Goal: Transaction & Acquisition: Purchase product/service

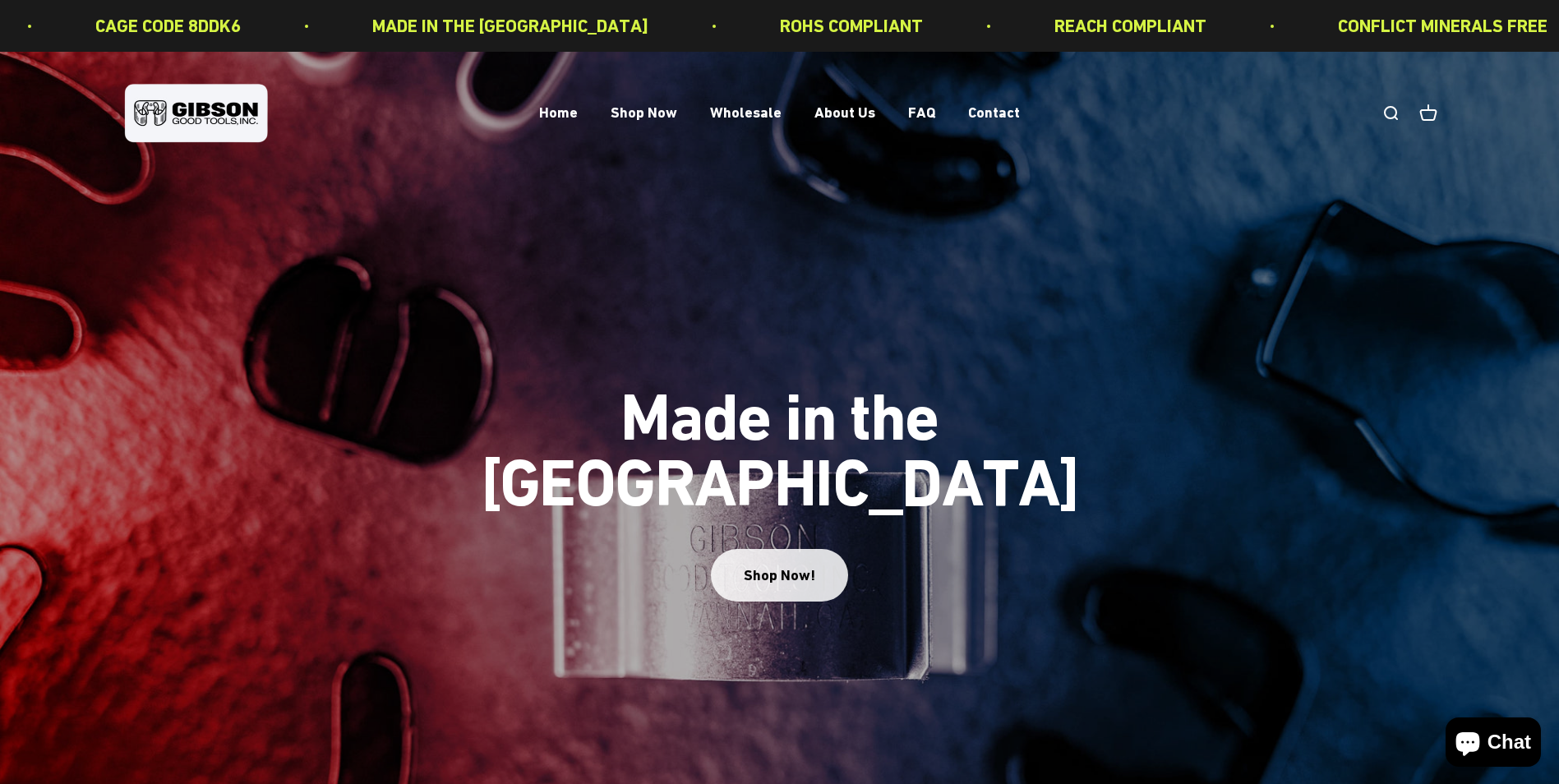
click at [786, 563] on div "Shop Now!" at bounding box center [780, 575] width 71 height 24
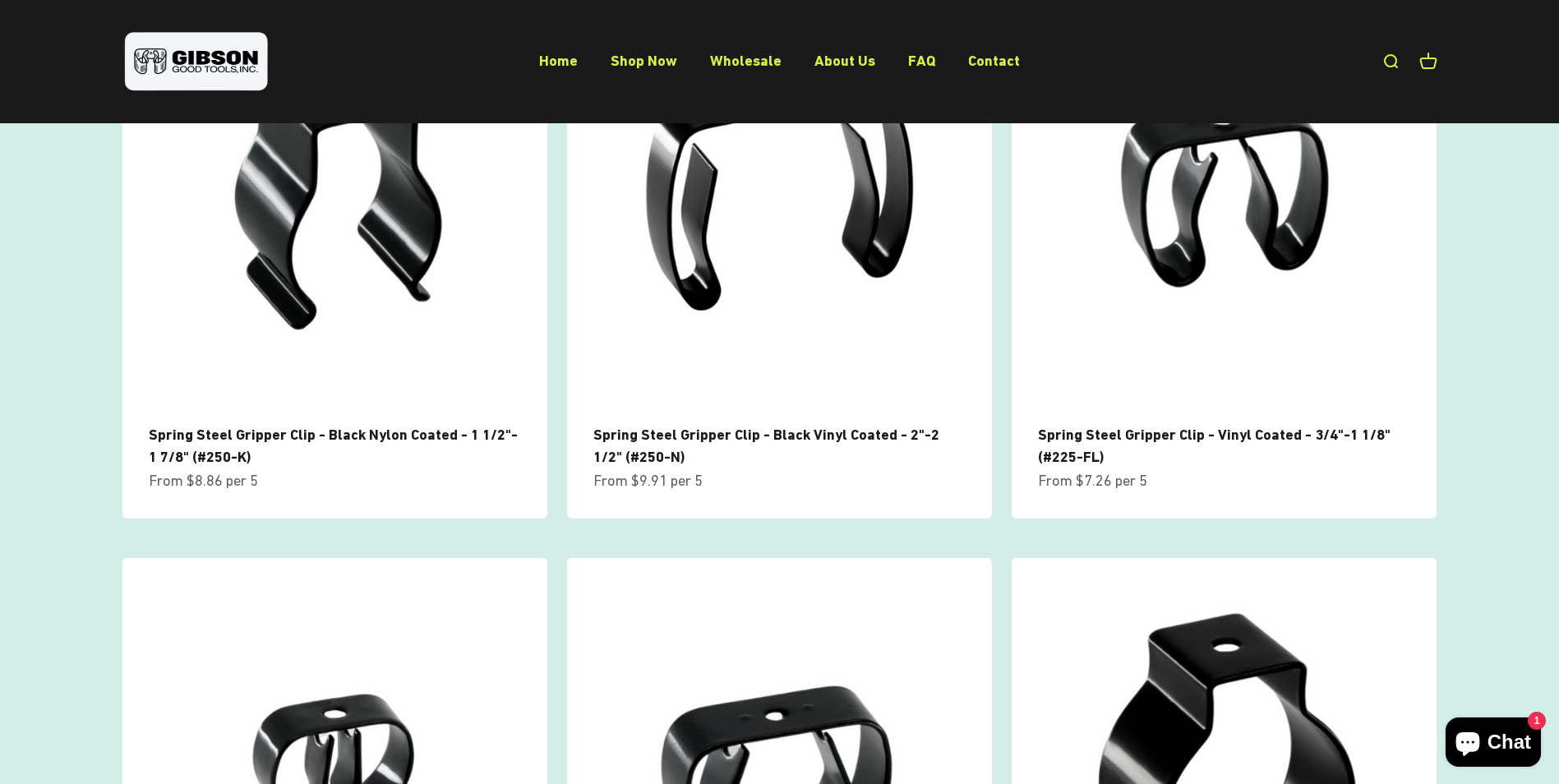
scroll to position [985, 0]
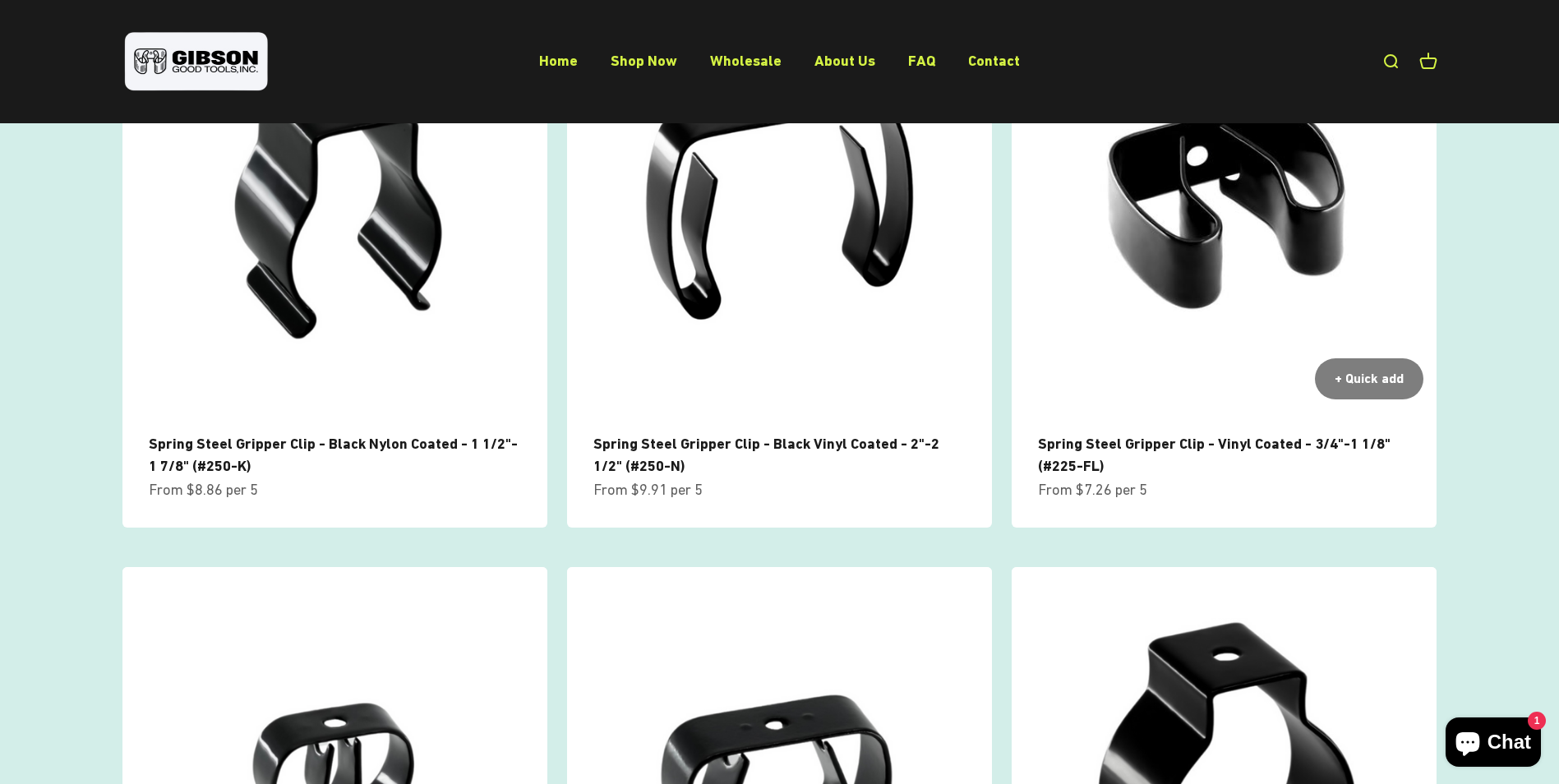
click at [1244, 247] on img at bounding box center [1223, 200] width 425 height 425
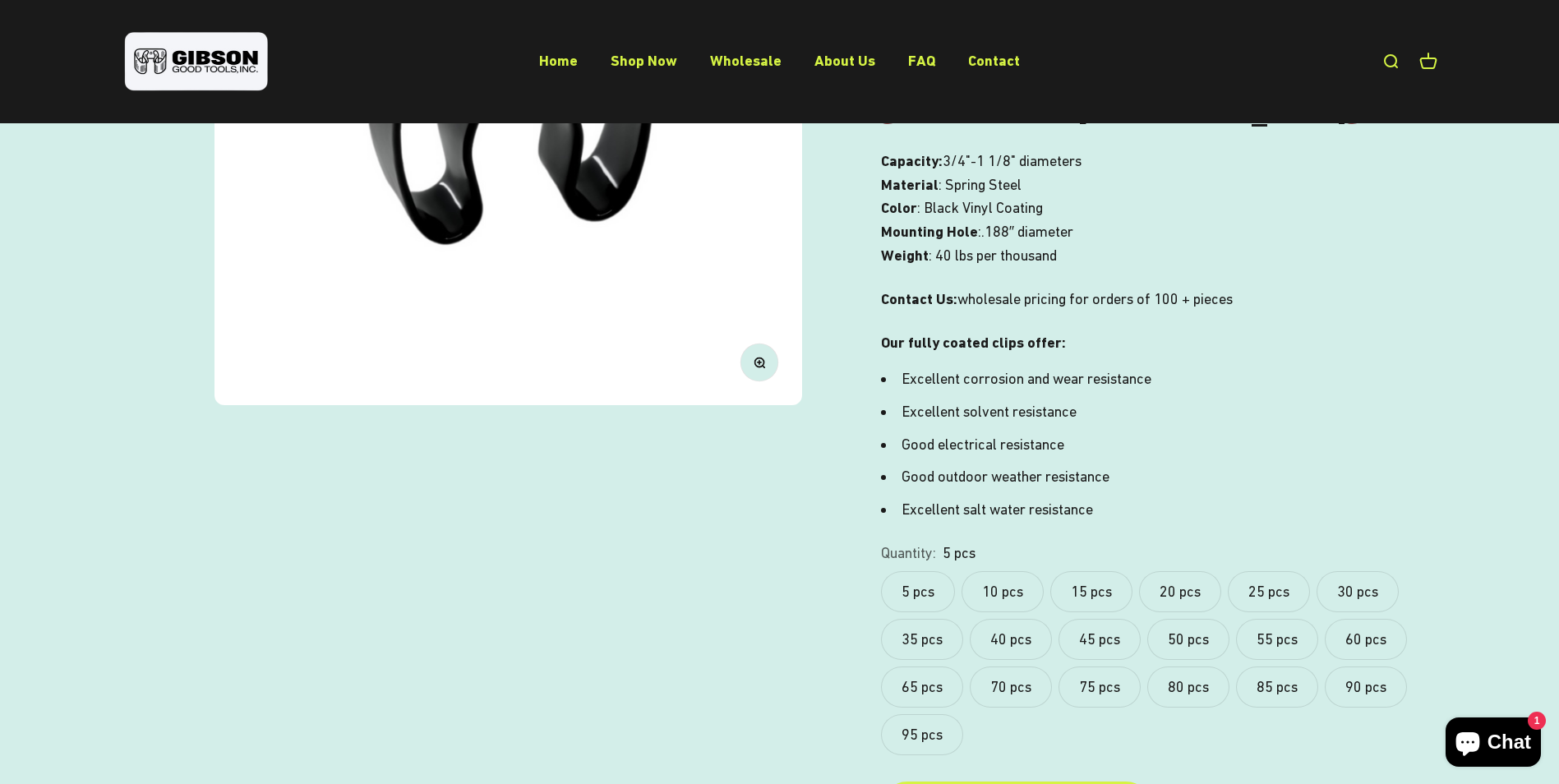
scroll to position [411, 0]
click at [916, 713] on label "95 pcs" at bounding box center [922, 733] width 82 height 41
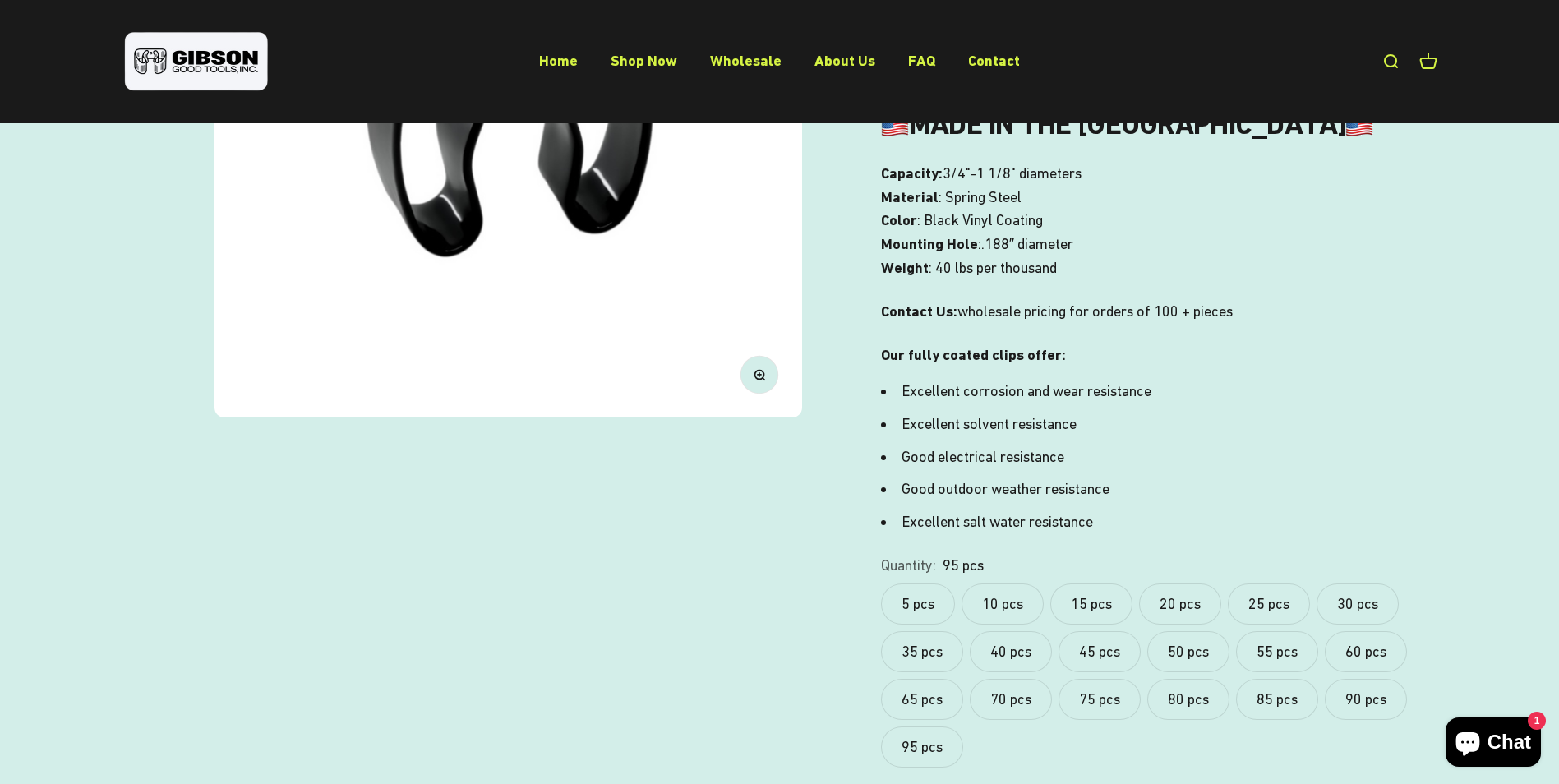
scroll to position [411, 0]
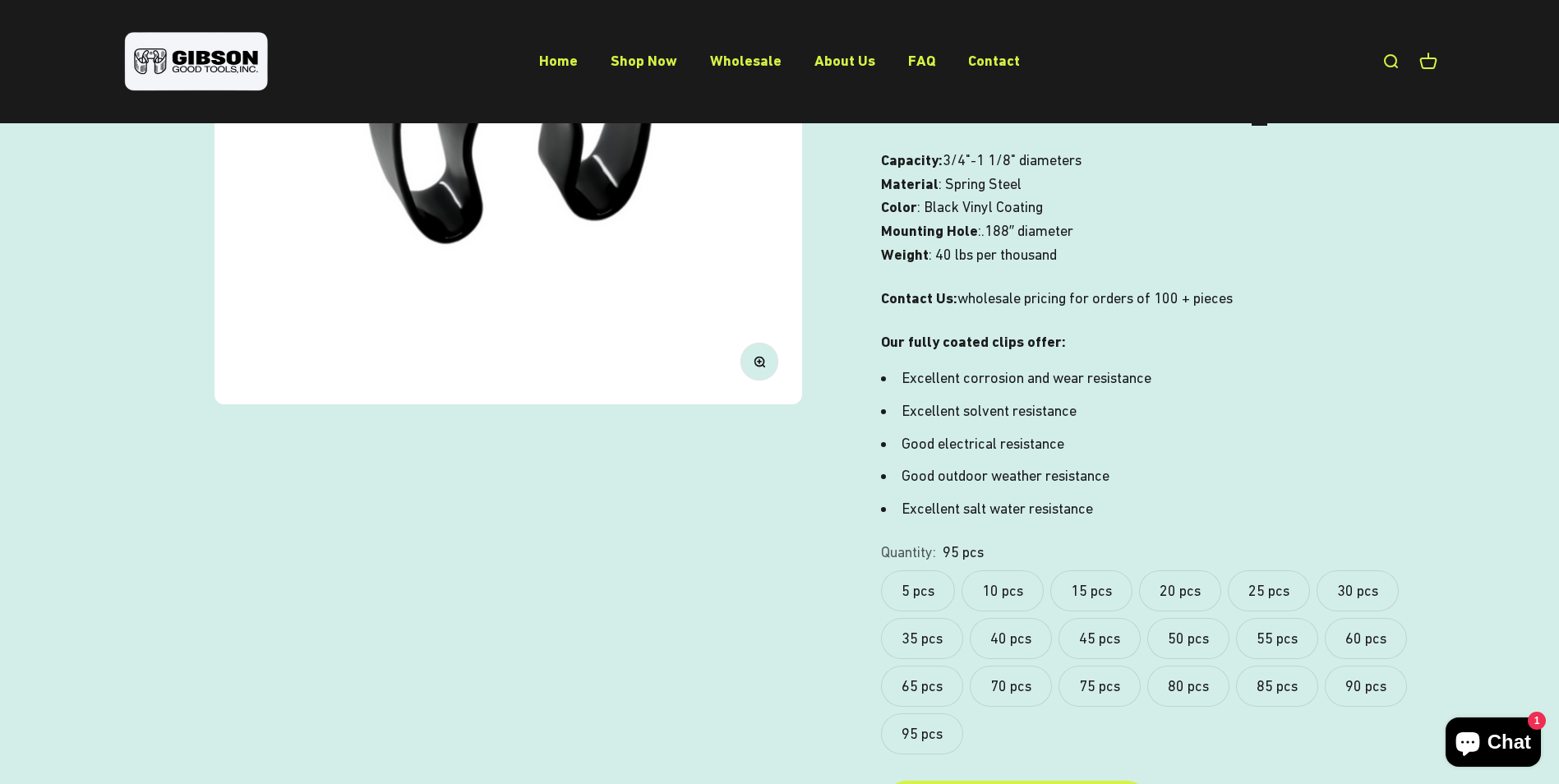
click at [936, 570] on label "5 pcs" at bounding box center [917, 590] width 74 height 41
click at [1194, 570] on label "20 pcs" at bounding box center [1180, 590] width 82 height 41
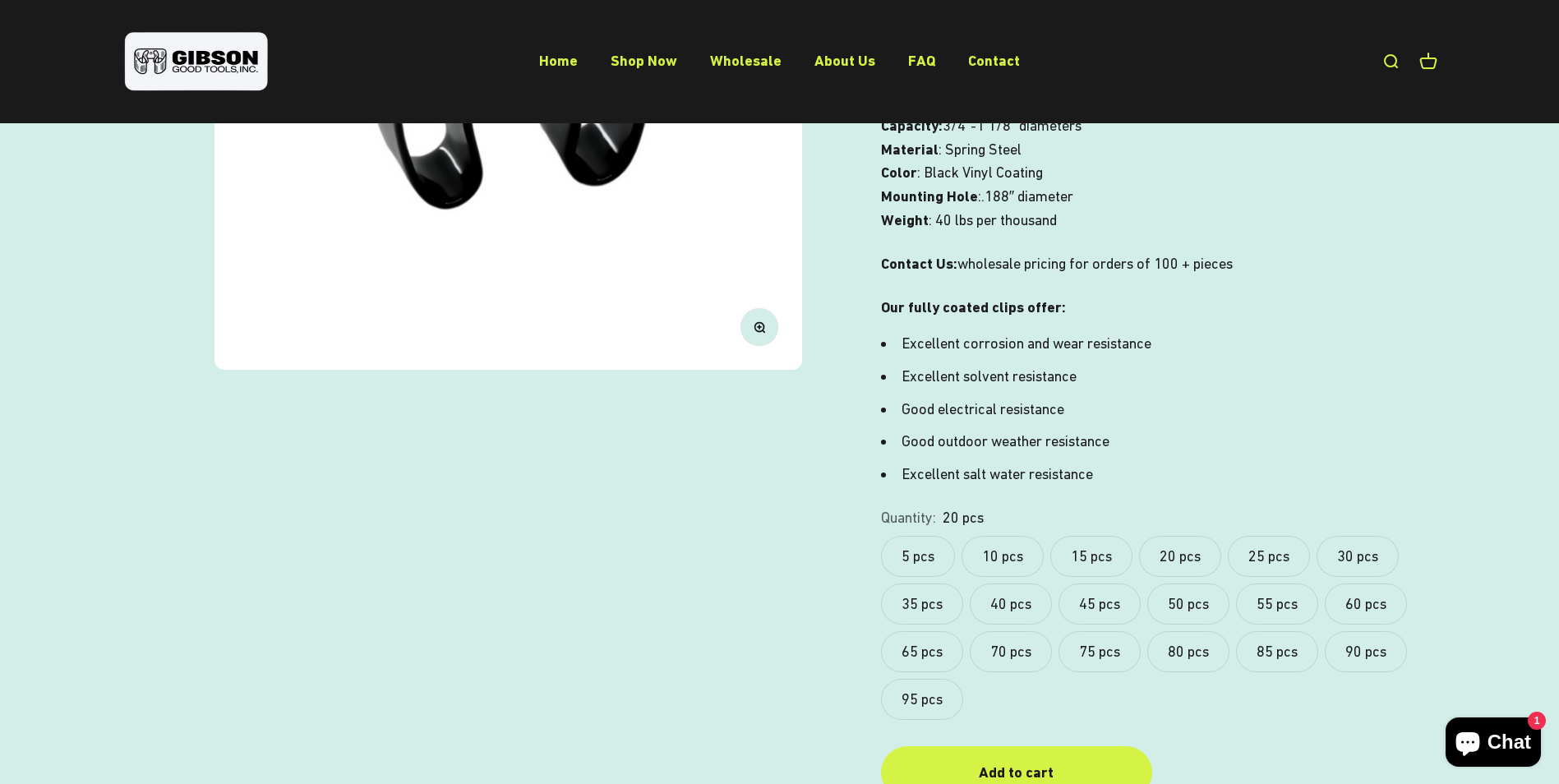
scroll to position [493, 0]
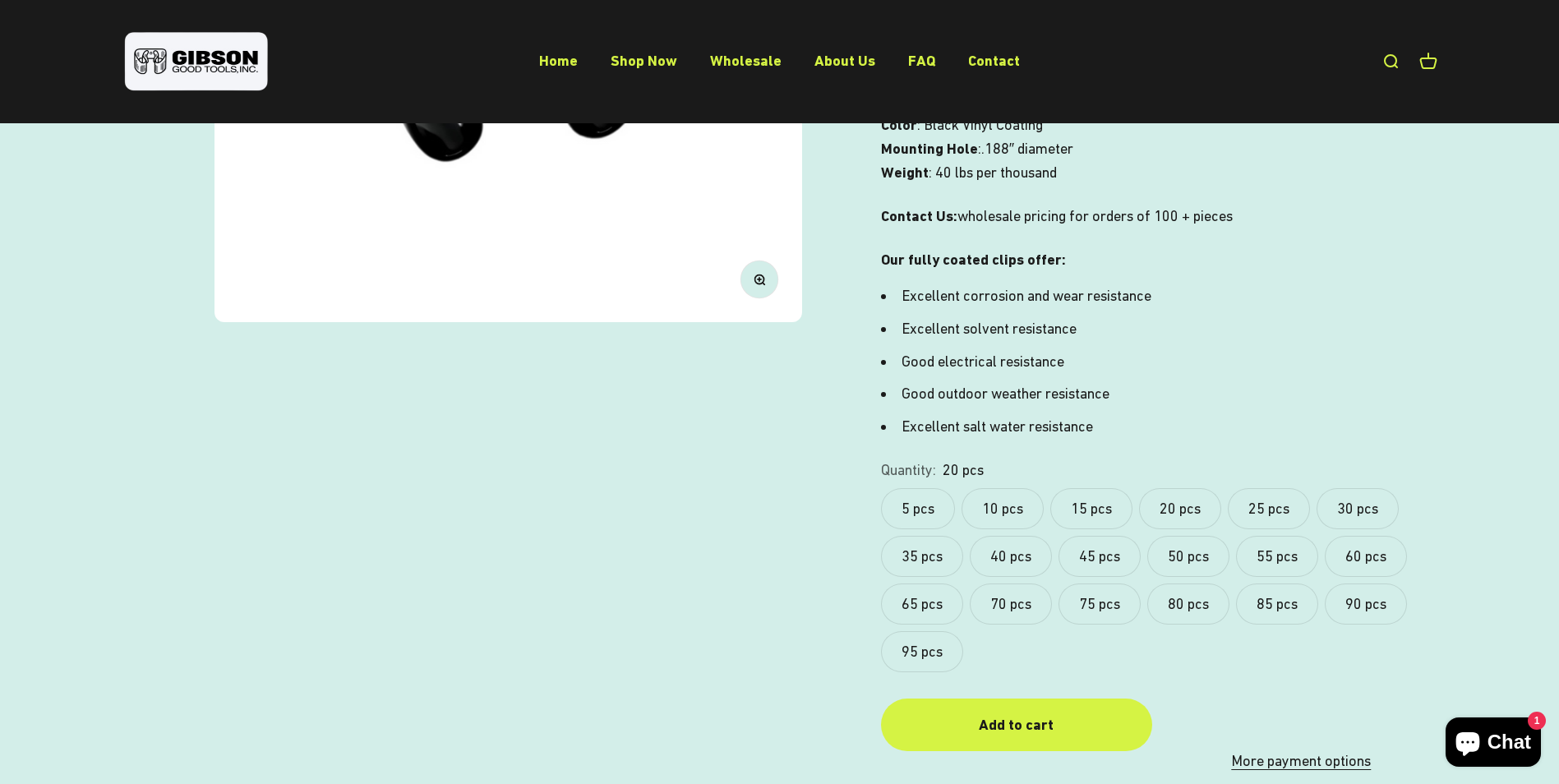
click at [1275, 536] on label "55 pcs" at bounding box center [1276, 556] width 82 height 41
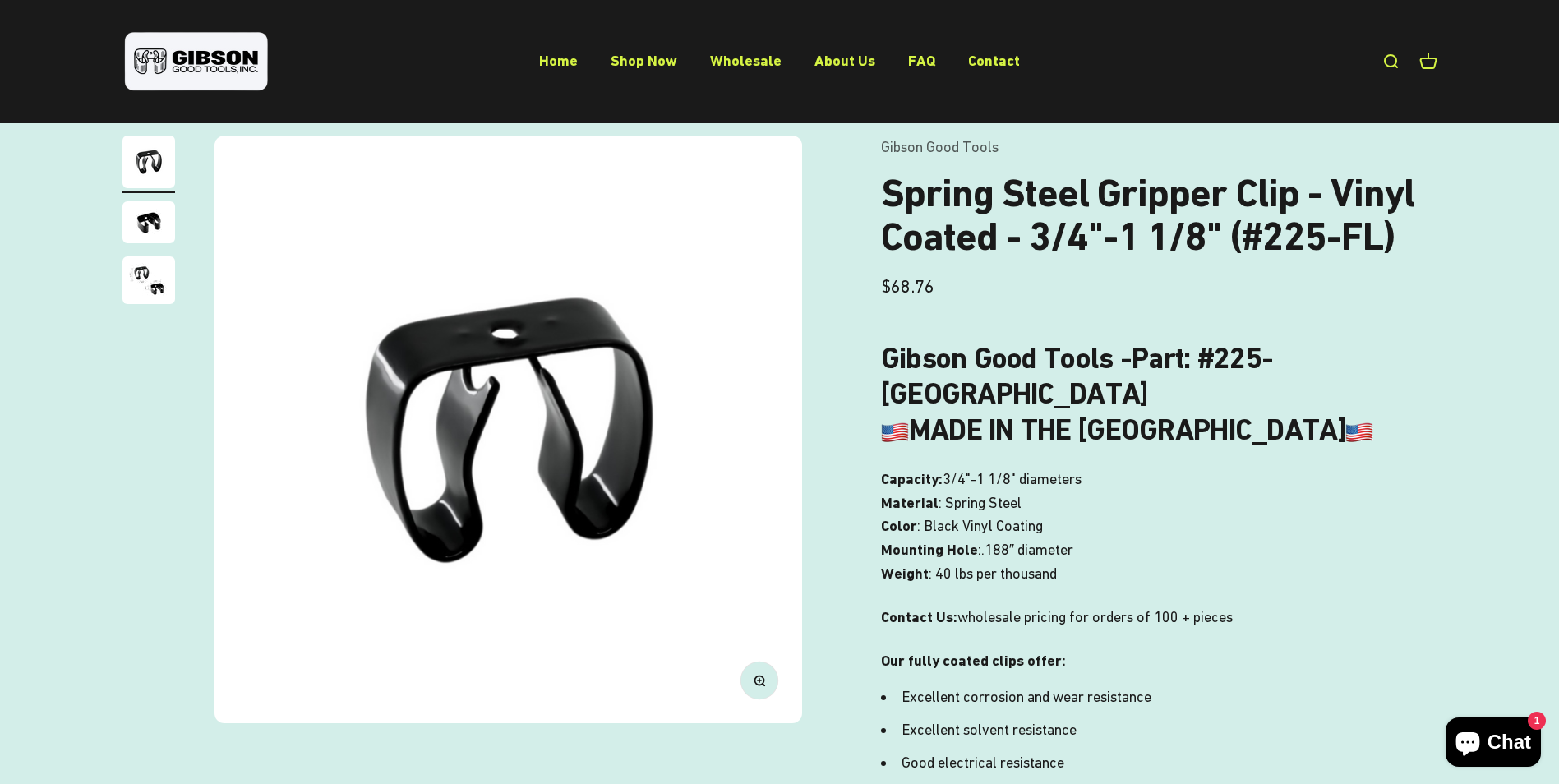
scroll to position [575, 0]
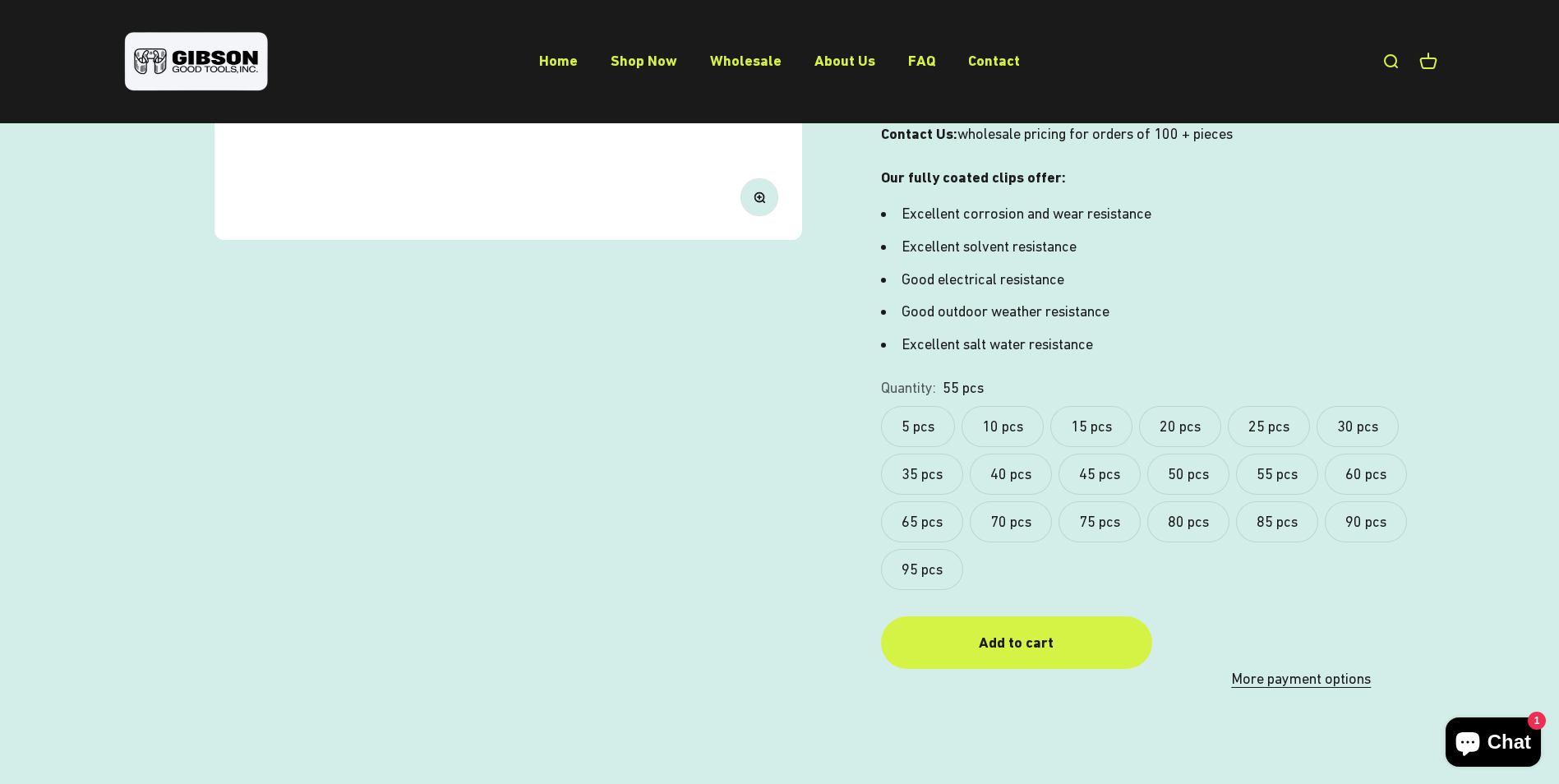
click at [1355, 501] on label "90 pcs" at bounding box center [1366, 521] width 82 height 41
click at [942, 549] on label "95 pcs" at bounding box center [922, 569] width 82 height 41
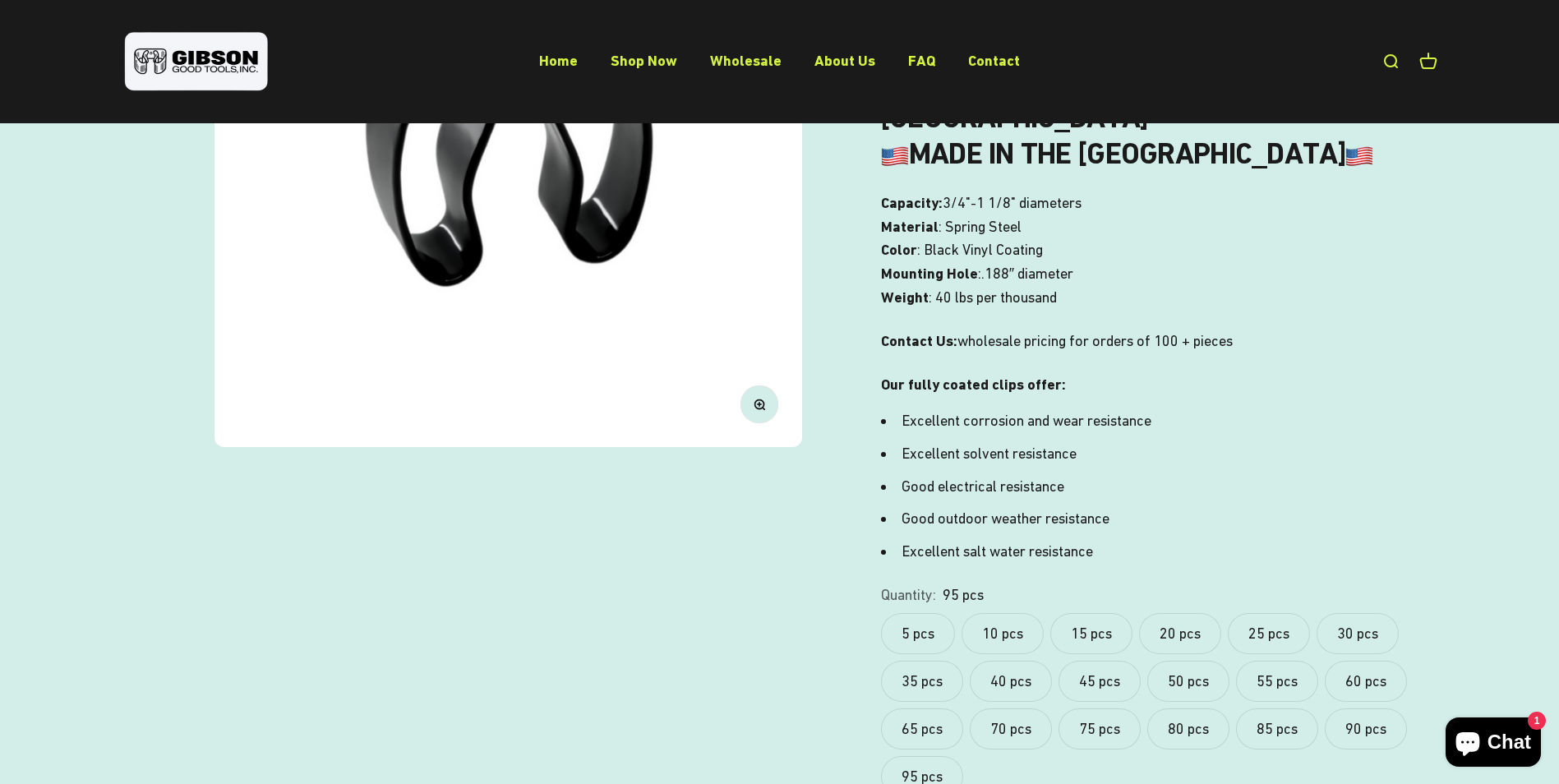
scroll to position [575, 0]
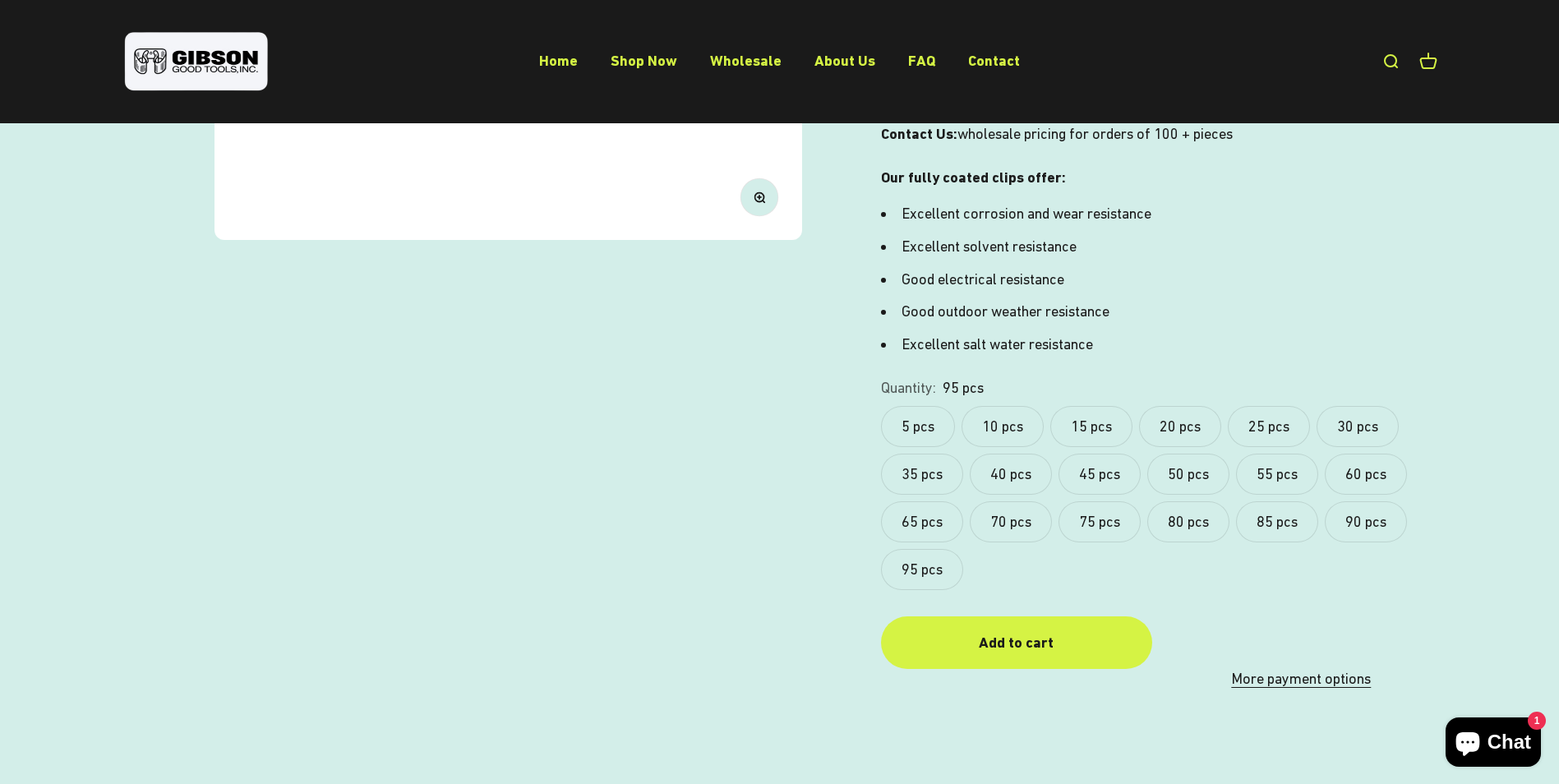
click at [923, 549] on label "95 pcs" at bounding box center [922, 569] width 82 height 41
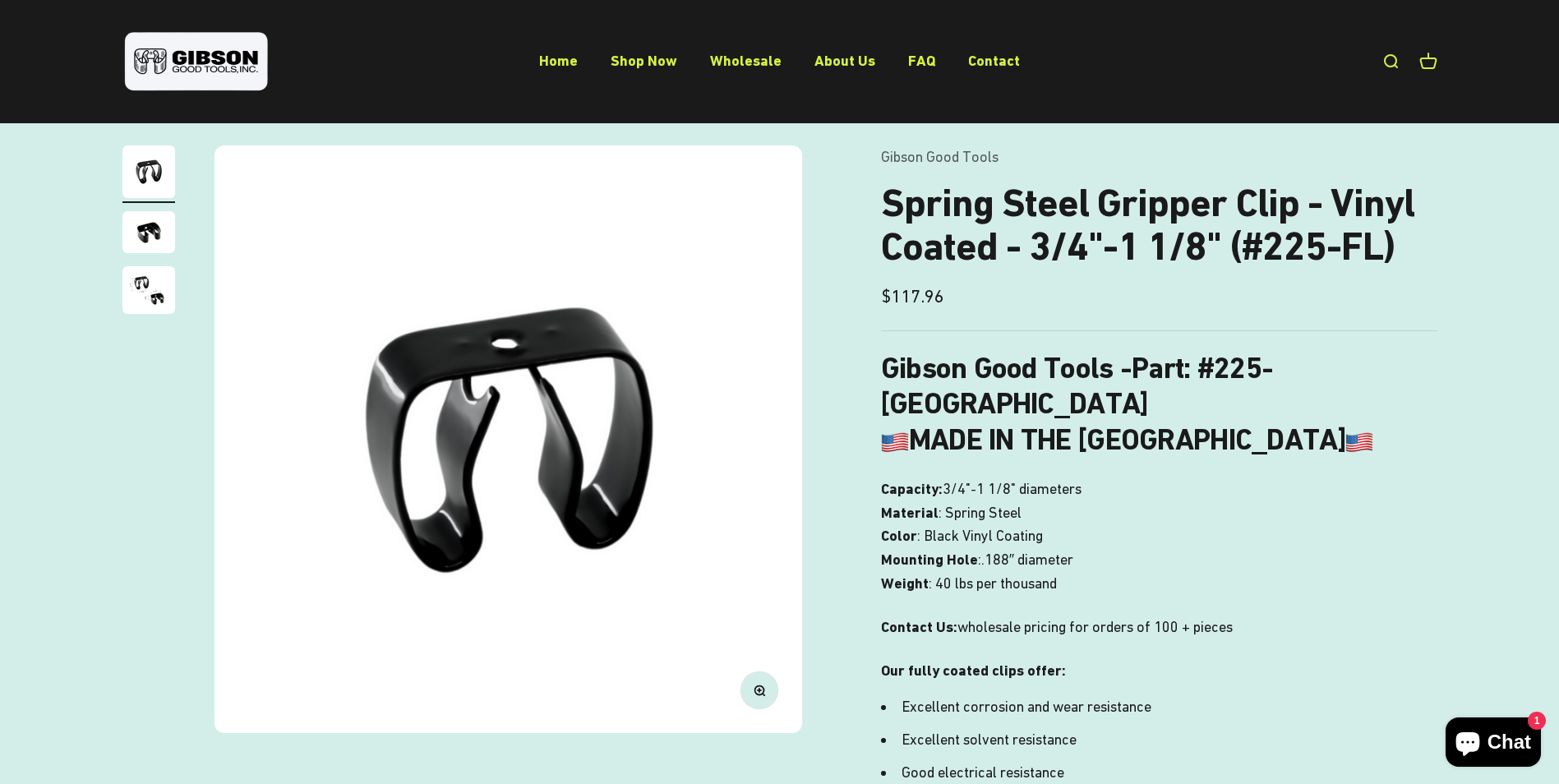
click at [150, 177] on img "Go to item 1" at bounding box center [149, 172] width 53 height 53
click at [132, 231] on img "Go to item 2" at bounding box center [149, 232] width 53 height 42
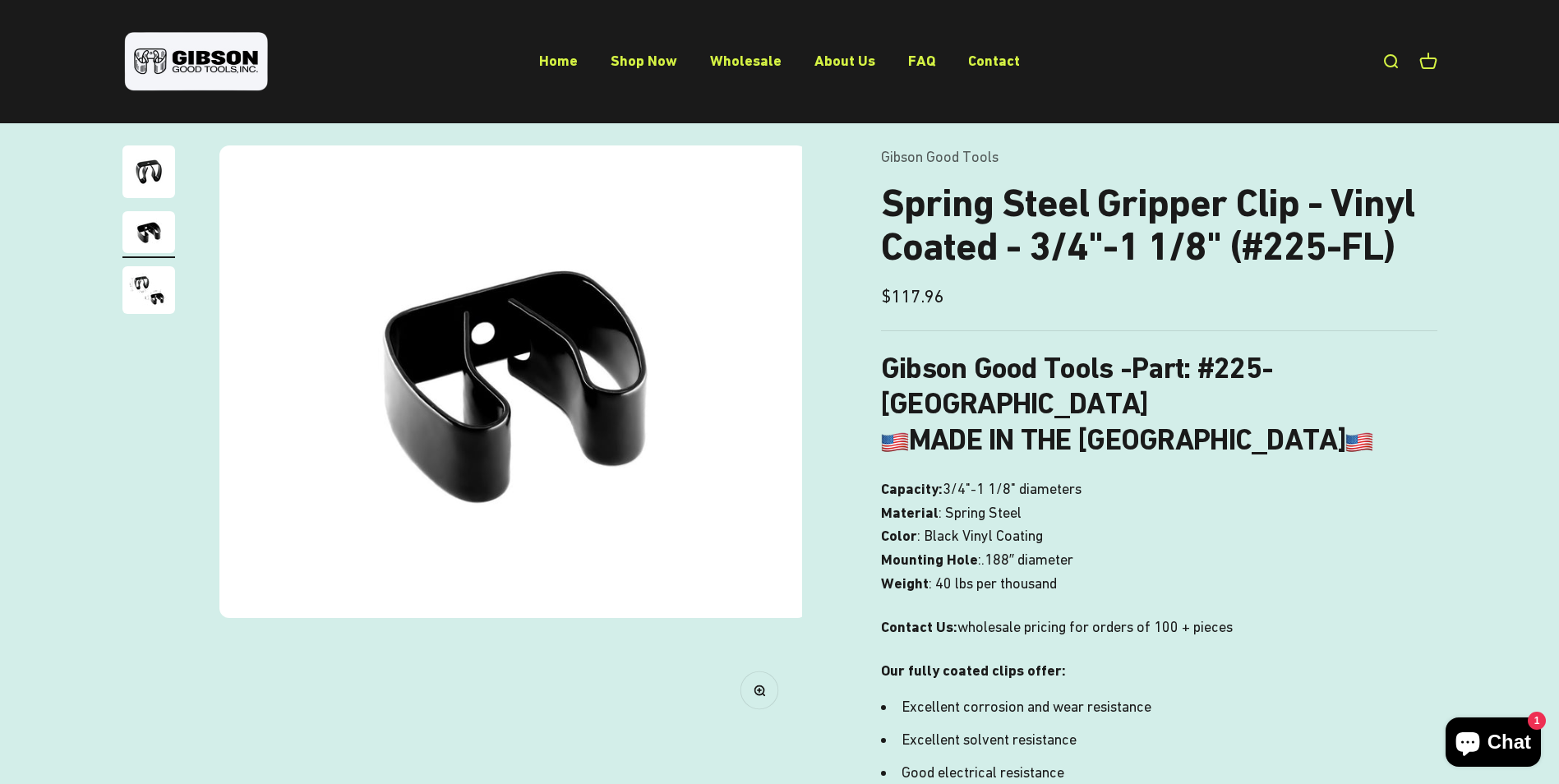
scroll to position [0, 607]
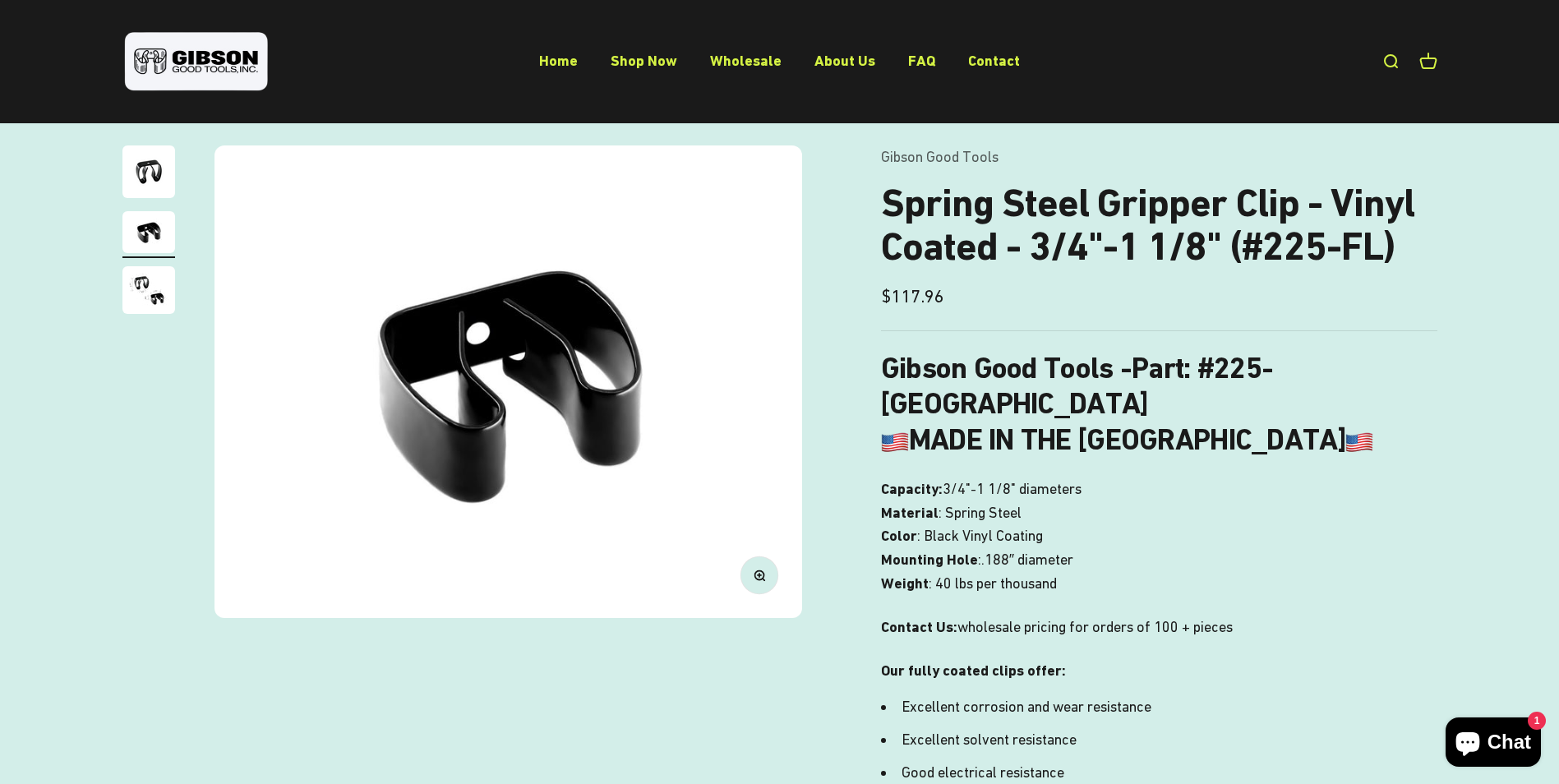
click at [155, 279] on img "Go to item 3" at bounding box center [149, 290] width 53 height 47
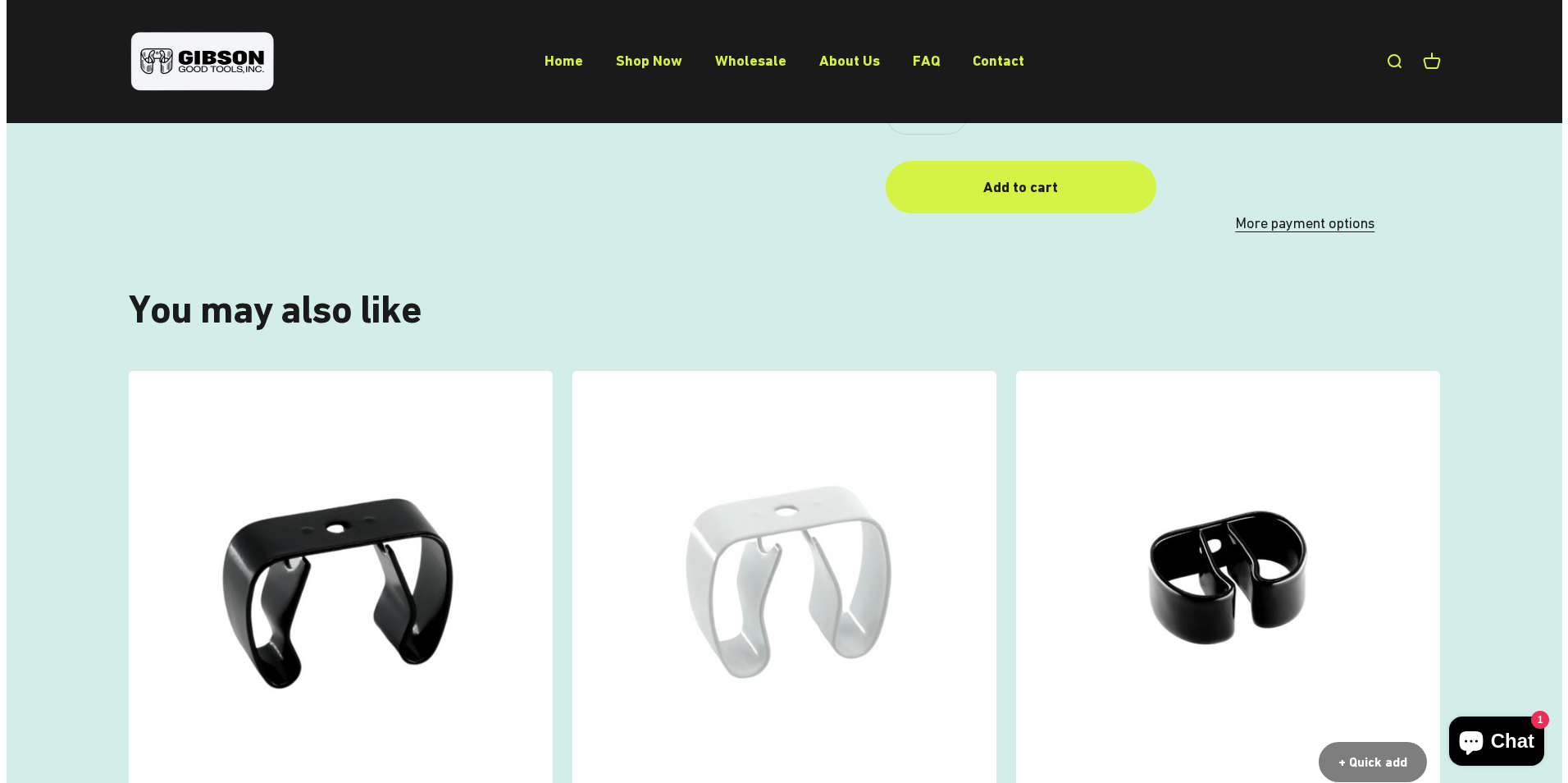
scroll to position [984, 0]
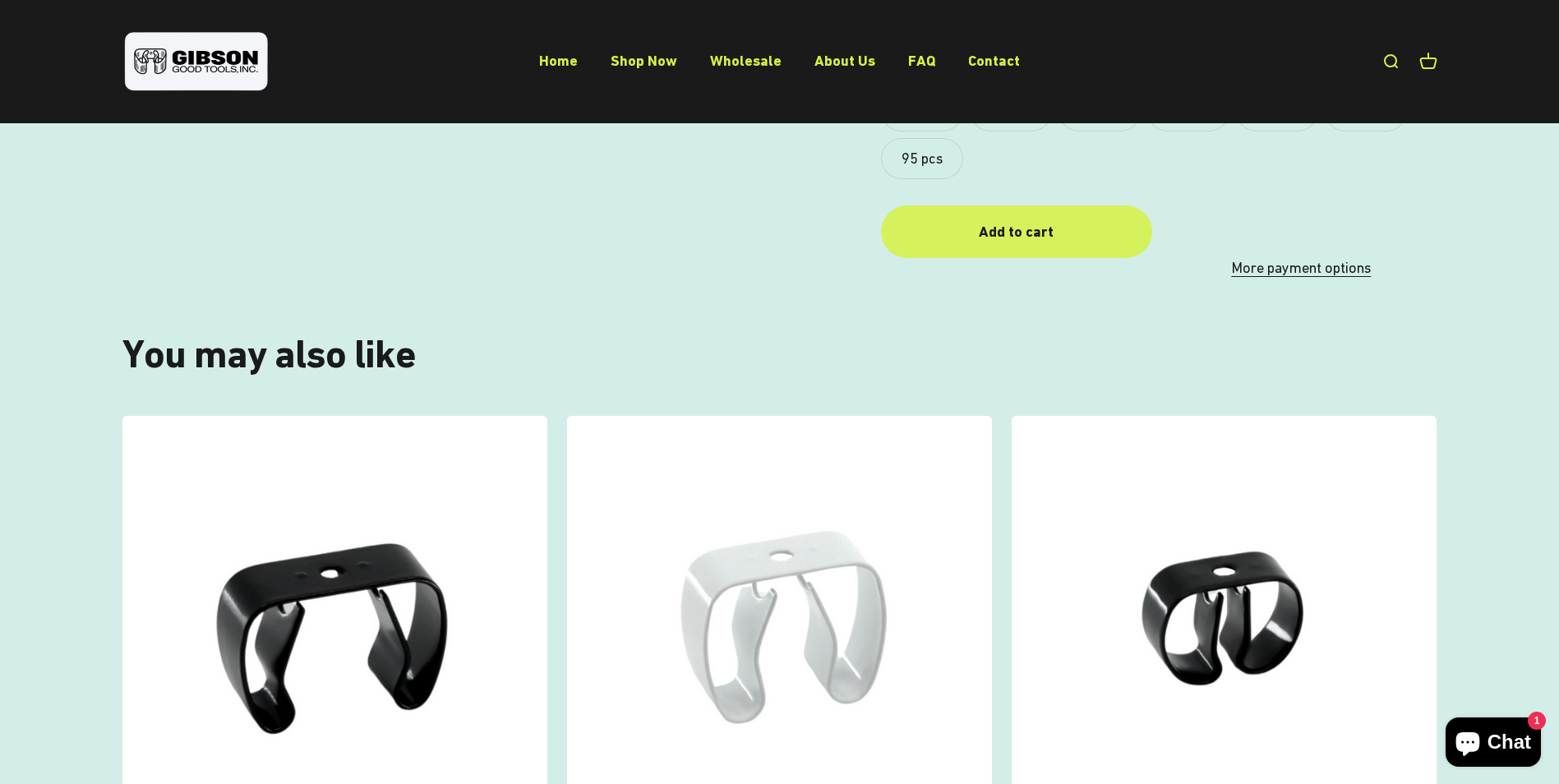
click at [970, 214] on button "Add to cart" at bounding box center [1016, 231] width 271 height 52
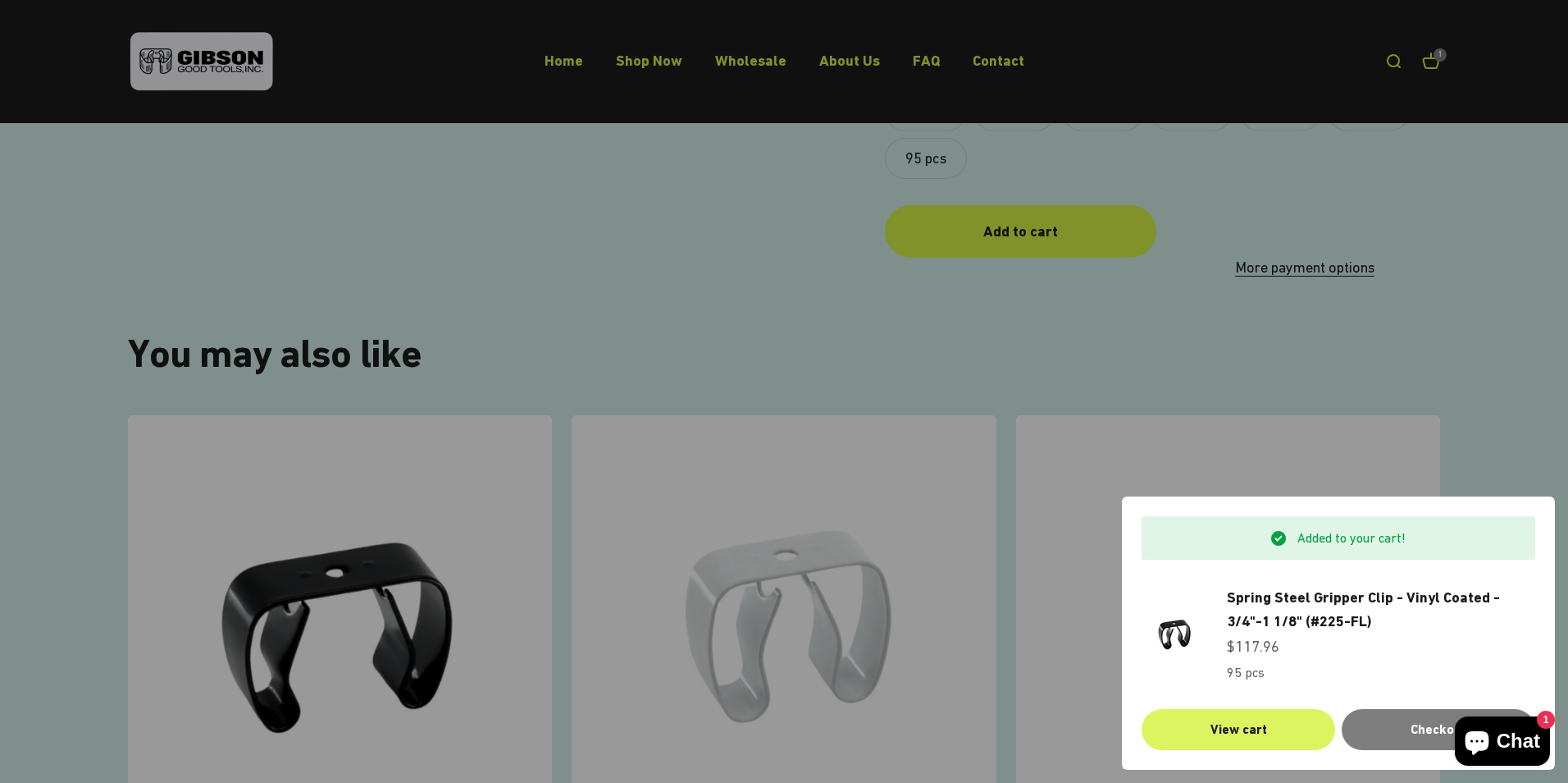
click at [1225, 730] on link "View cart" at bounding box center [1239, 729] width 194 height 41
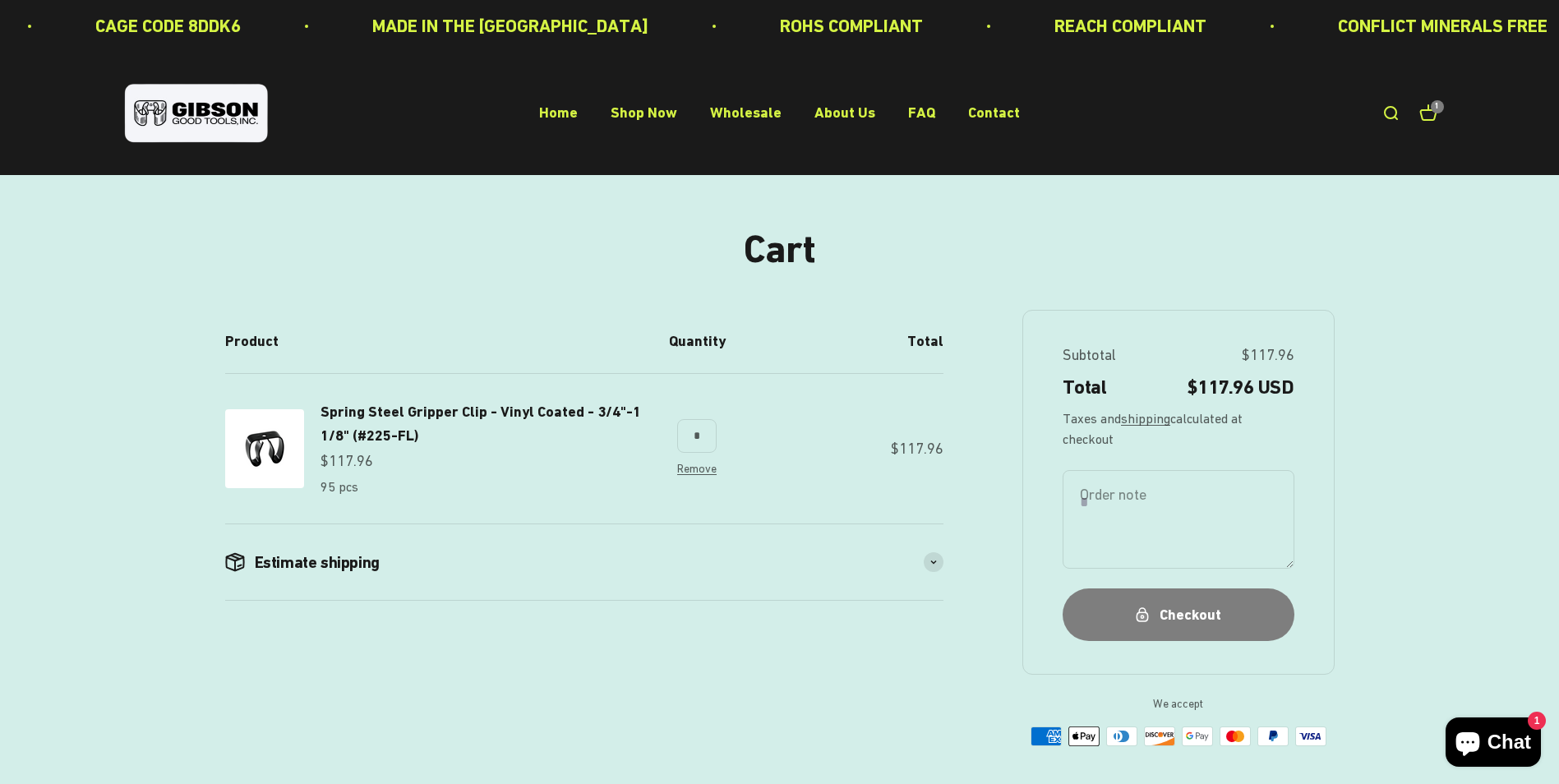
click at [945, 567] on div "**********" at bounding box center [780, 528] width 1110 height 437
click at [926, 561] on span at bounding box center [934, 562] width 20 height 20
click at [536, 620] on icon at bounding box center [532, 622] width 6 height 4
click at [535, 622] on select "**********" at bounding box center [458, 621] width 189 height 49
select select "*****"
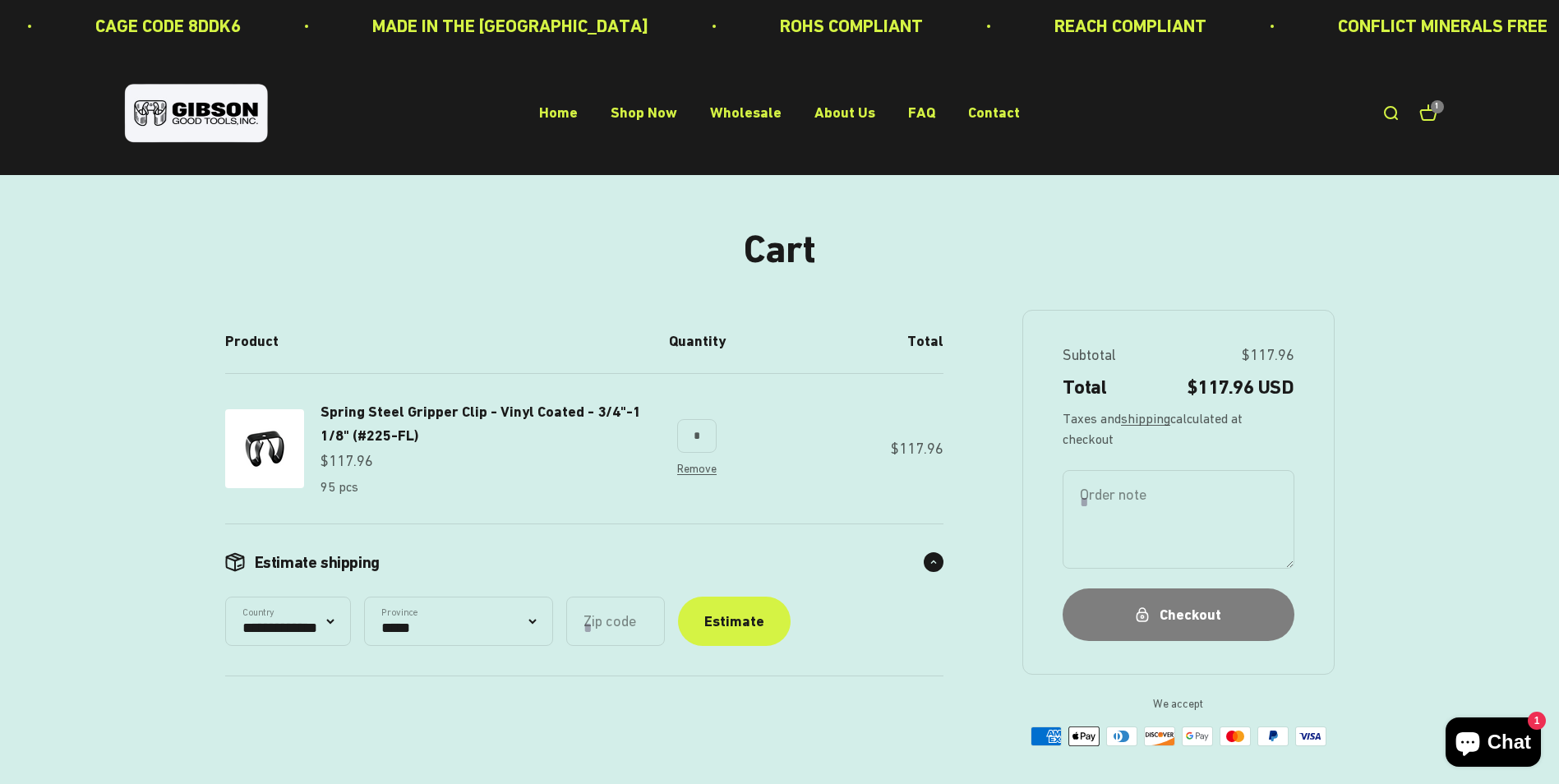
click at [375, 596] on select "**********" at bounding box center [458, 621] width 189 height 49
click at [665, 617] on input "Zip code" at bounding box center [615, 621] width 98 height 49
type input "*****"
click at [764, 613] on div "Estimate" at bounding box center [734, 622] width 60 height 24
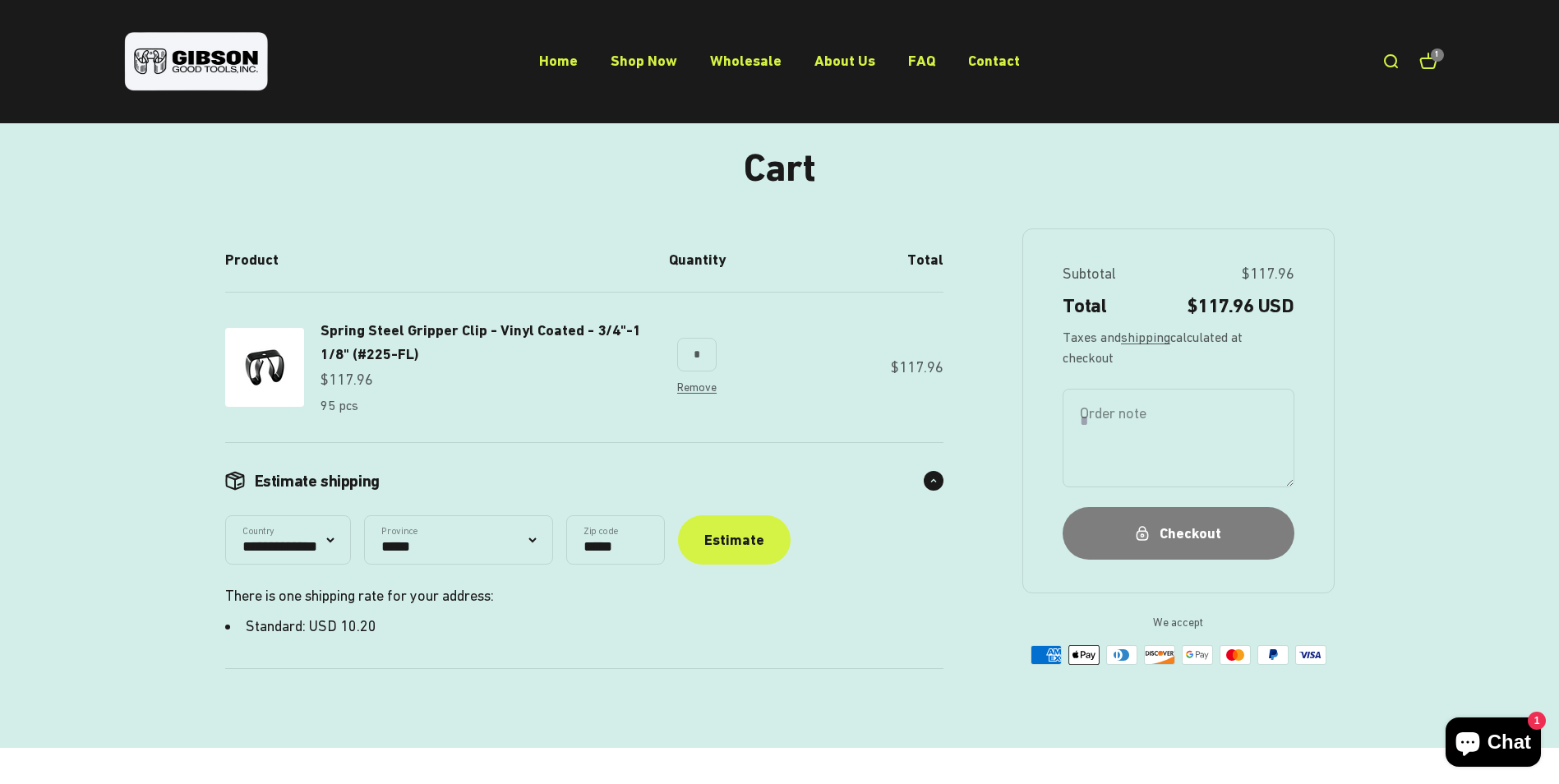
scroll to position [82, 0]
click at [1154, 337] on link "shipping" at bounding box center [1145, 335] width 49 height 15
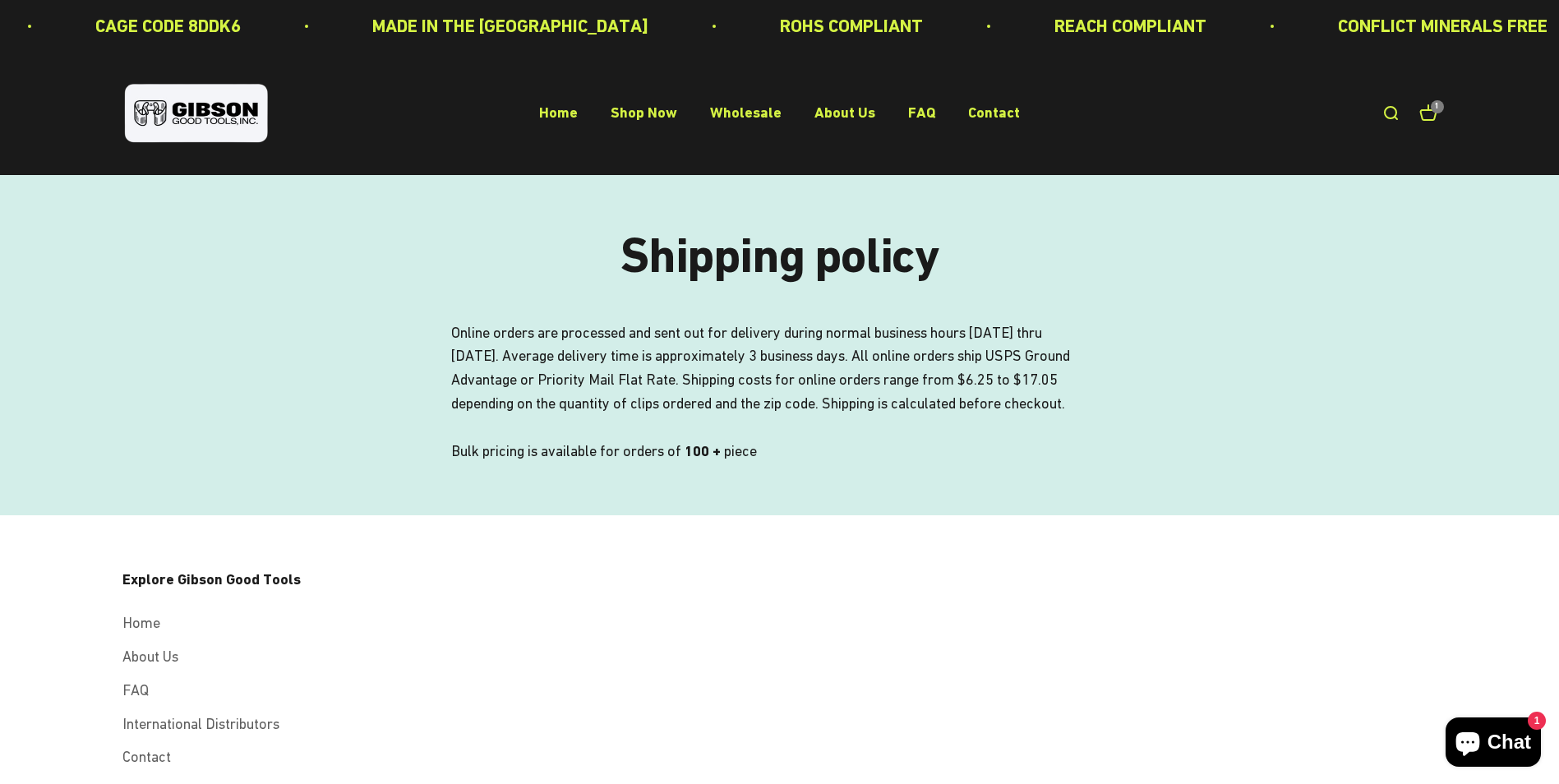
click at [0, 0] on slot "1" at bounding box center [0, 0] width 0 height 0
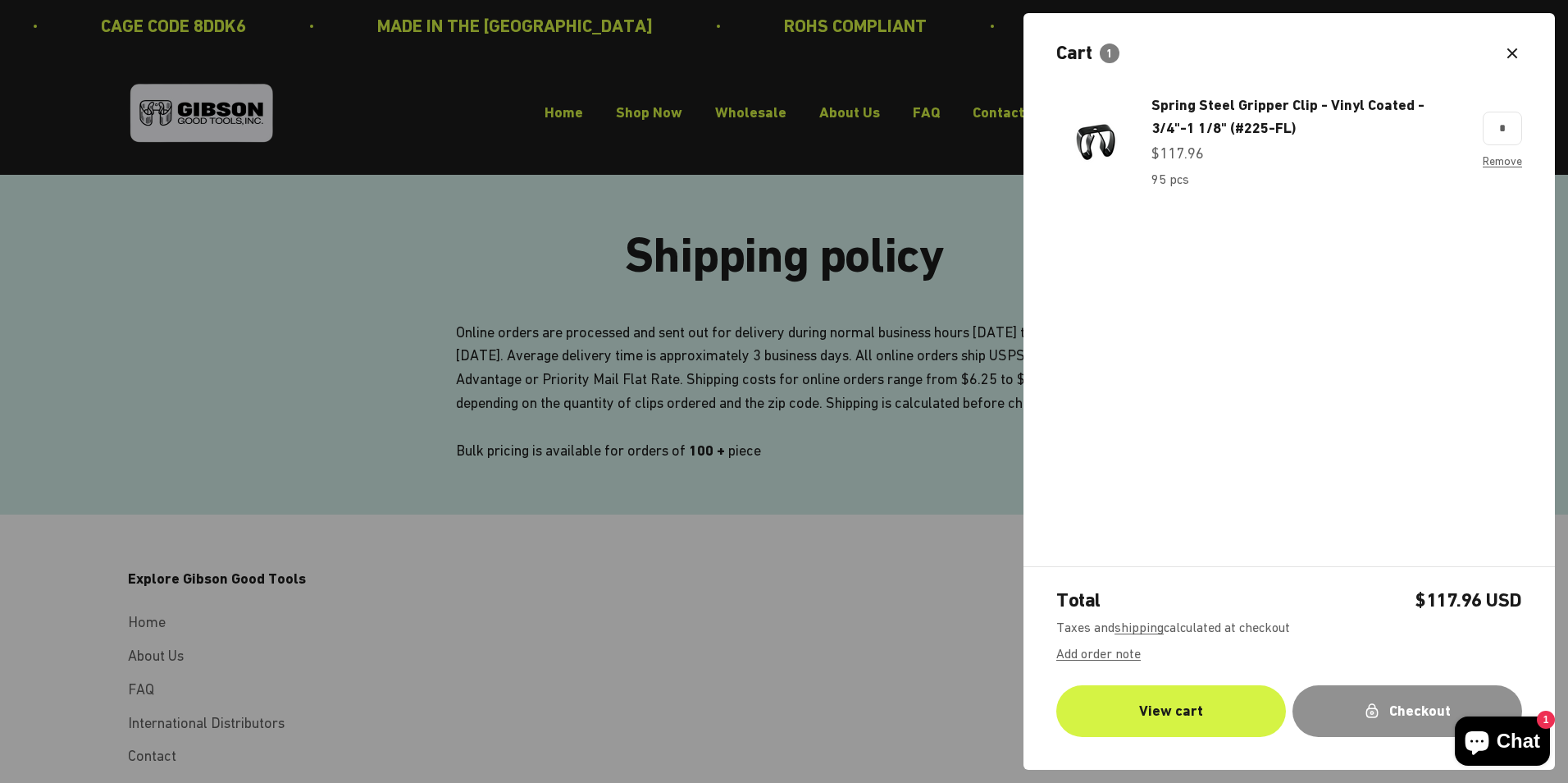
click at [1336, 699] on div "Checkout" at bounding box center [1407, 711] width 164 height 24
